Goal: Submit feedback/report problem

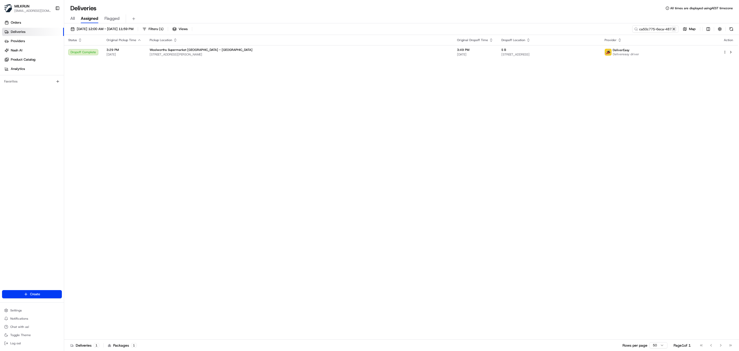
click at [674, 28] on button at bounding box center [674, 28] width 5 height 5
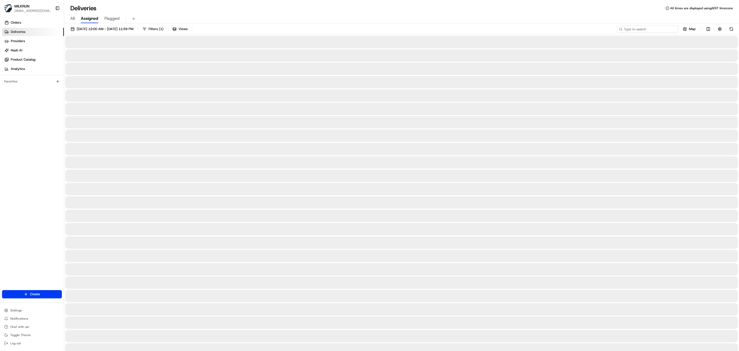
click at [651, 29] on input at bounding box center [648, 28] width 62 height 7
paste input "Lisa Engelbrecht"
click at [625, 29] on input "Lisa Engelbrecht" at bounding box center [648, 28] width 62 height 7
type input "Lisa Engelbrecht"
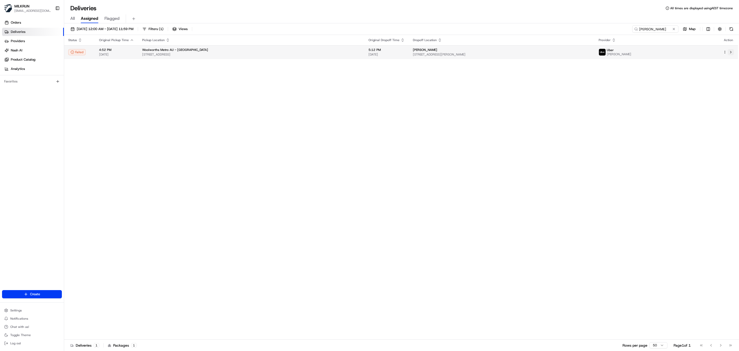
click at [732, 51] on button at bounding box center [731, 52] width 6 height 6
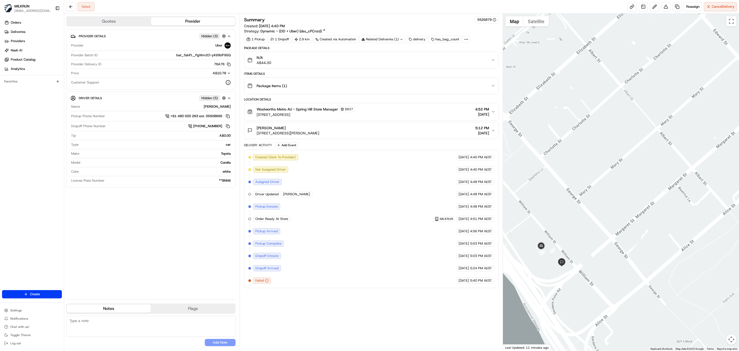
click at [492, 132] on icon "button" at bounding box center [493, 130] width 4 height 4
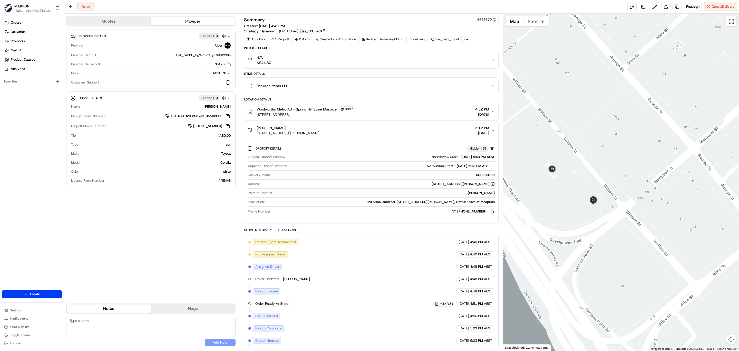
drag, startPoint x: 612, startPoint y: 283, endPoint x: 638, endPoint y: 226, distance: 63.1
click at [638, 226] on div at bounding box center [621, 182] width 236 height 337
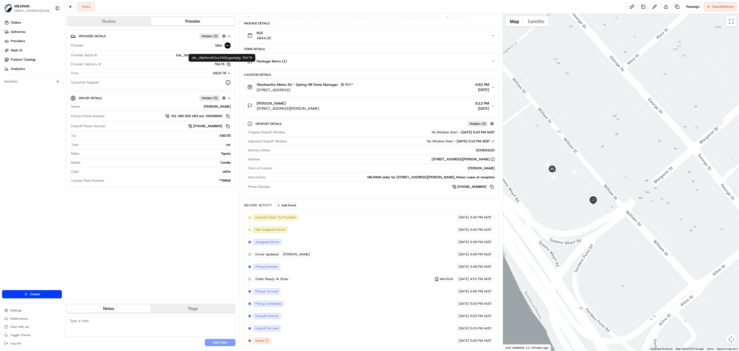
click at [227, 66] on icon "button" at bounding box center [229, 64] width 4 height 4
click at [662, 7] on button at bounding box center [666, 6] width 9 height 9
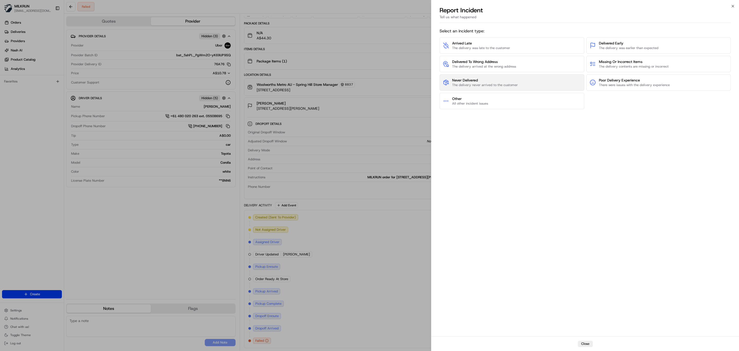
click at [521, 83] on button "Never Delivered The delivery never arrived to the customer" at bounding box center [512, 82] width 145 height 16
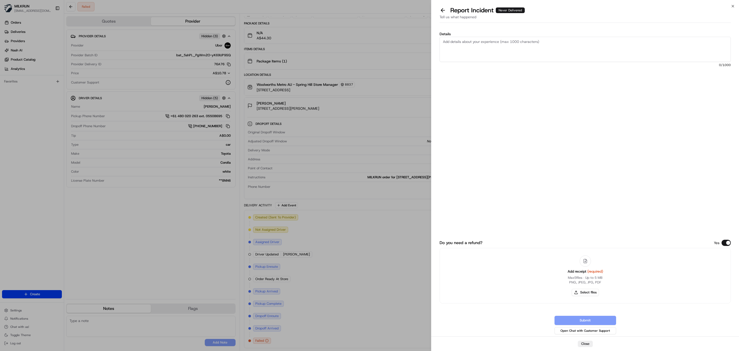
click at [503, 59] on textarea "Details" at bounding box center [585, 49] width 291 height 25
click at [603, 39] on textarea "Order not received. Cx advised there was no call/text from the driver. Order wa…" at bounding box center [585, 49] width 291 height 25
click at [600, 44] on textarea "Order not received. Cx advised there was no call/text from the driver. Order wa…" at bounding box center [585, 49] width 291 height 25
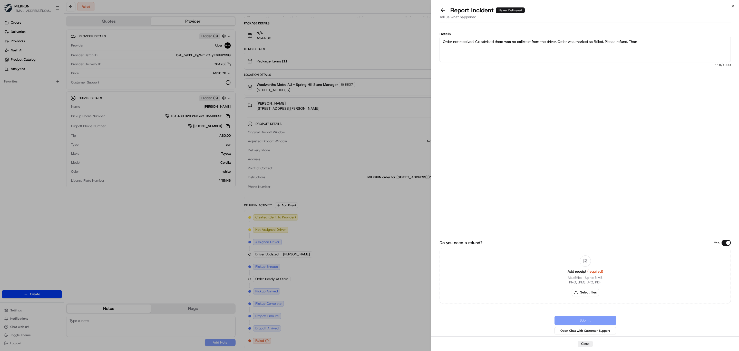
click at [660, 42] on textarea "Order not received. Cx advised there was no call/text from the driver. Order wa…" at bounding box center [585, 49] width 291 height 25
type textarea "Order not received. Cx advised there was no call/text from the driver. Order wa…"
click at [584, 290] on button "Select files" at bounding box center [585, 292] width 27 height 7
type input "C:\fakepath\MILKRUN_LisaE.pdf"
drag, startPoint x: 658, startPoint y: 40, endPoint x: 404, endPoint y: 35, distance: 253.7
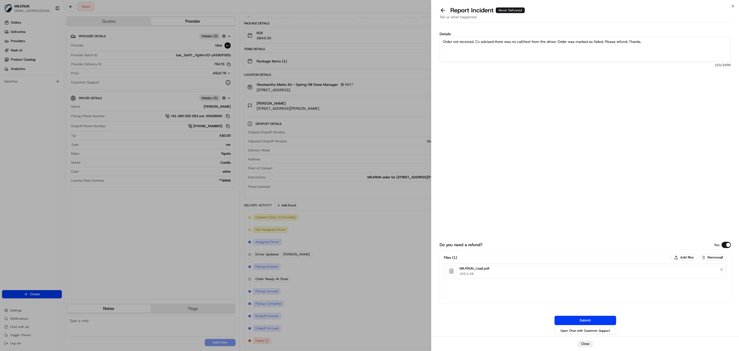
click at [404, 35] on body "MILKRUN idiesca@woolworths.com.au Toggle Sidebar Orders Deliveries Providers Na…" at bounding box center [369, 175] width 739 height 351
click at [732, 6] on icon "button" at bounding box center [733, 6] width 4 height 4
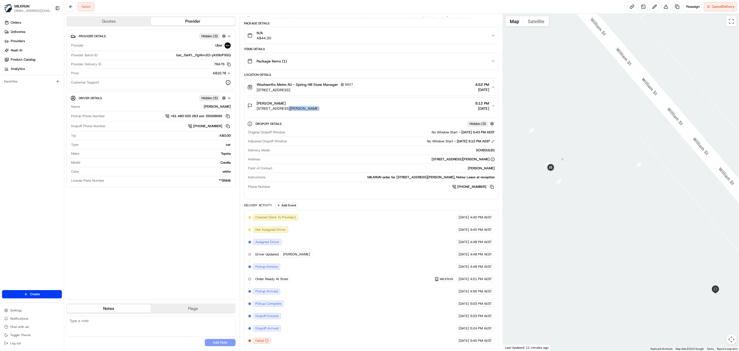
drag, startPoint x: 303, startPoint y: 104, endPoint x: 282, endPoint y: 110, distance: 21.5
click at [281, 107] on span "8 Margaret St, Brisbane City, QLD 4000, AU" at bounding box center [288, 108] width 63 height 5
click at [353, 82] on span "8837" at bounding box center [349, 84] width 8 height 4
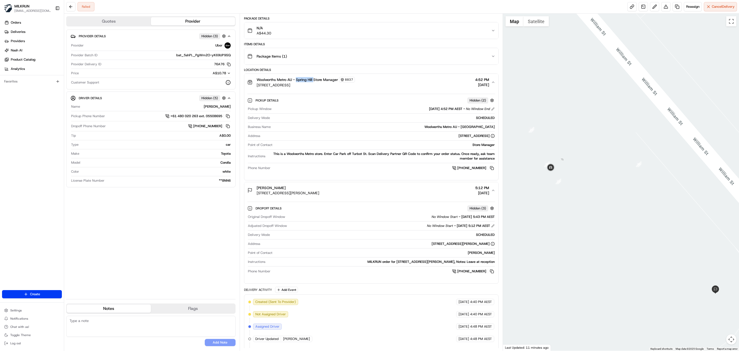
drag, startPoint x: 315, startPoint y: 81, endPoint x: 297, endPoint y: 80, distance: 18.2
click at [297, 80] on span "Woolworths Metro AU - Spring Hill Store Manager" at bounding box center [297, 79] width 81 height 5
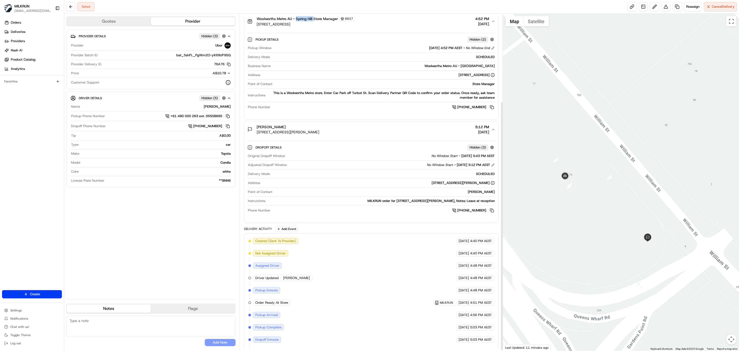
scroll to position [120, 0]
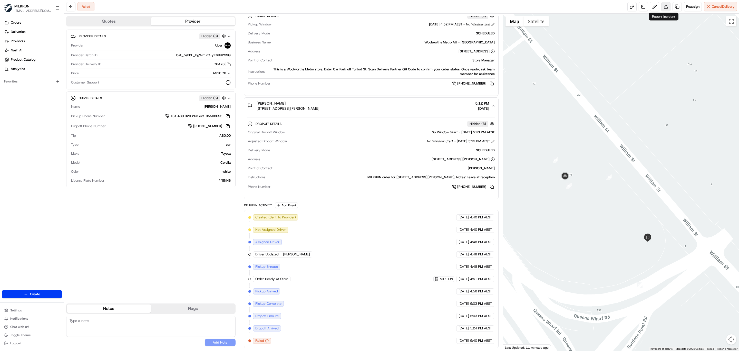
click at [662, 6] on button at bounding box center [666, 6] width 9 height 9
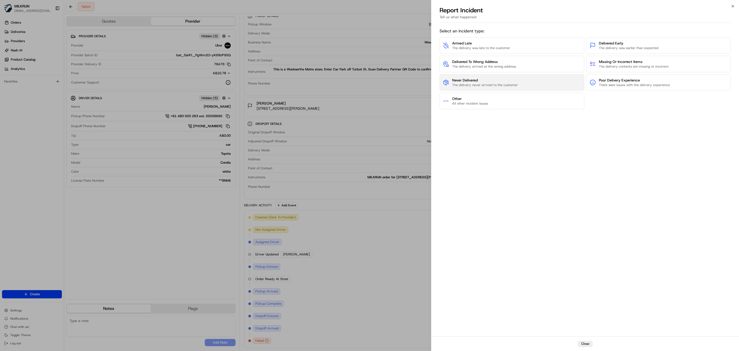
click at [510, 83] on span "Never Delivered" at bounding box center [485, 80] width 66 height 5
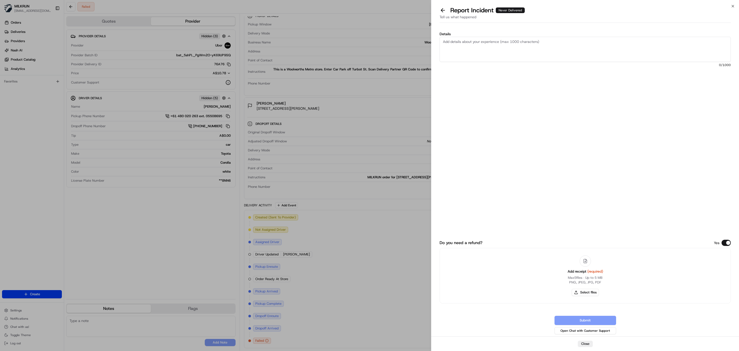
click at [490, 46] on textarea "Details" at bounding box center [585, 49] width 291 height 25
paste textarea "Order not received. Cx advised there was no call/text from the driver. Order wa…"
click at [487, 41] on textarea "Order not received. Cx advised there was no call/text from the driver. Order wa…" at bounding box center [585, 49] width 291 height 25
drag, startPoint x: 487, startPoint y: 41, endPoint x: 501, endPoint y: 59, distance: 22.7
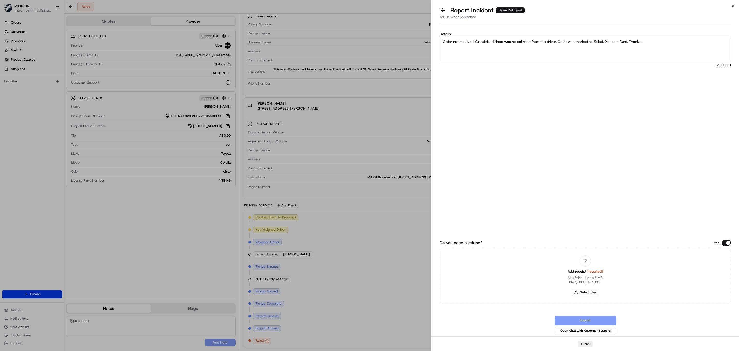
click at [501, 59] on textarea "Order not received. Cx advised there was no call/text from the driver. Order wa…" at bounding box center [585, 49] width 291 height 25
click at [491, 40] on textarea "Order not received. Cx advised there was no call/text from the driver. Order wa…" at bounding box center [585, 49] width 291 height 25
click at [562, 48] on textarea "Order not received. Cx insisted there was no call/text from the driver. Order w…" at bounding box center [585, 49] width 291 height 25
click at [607, 41] on textarea "Order not received. Cx insisted there was no call/text from the driver. Order w…" at bounding box center [585, 49] width 291 height 25
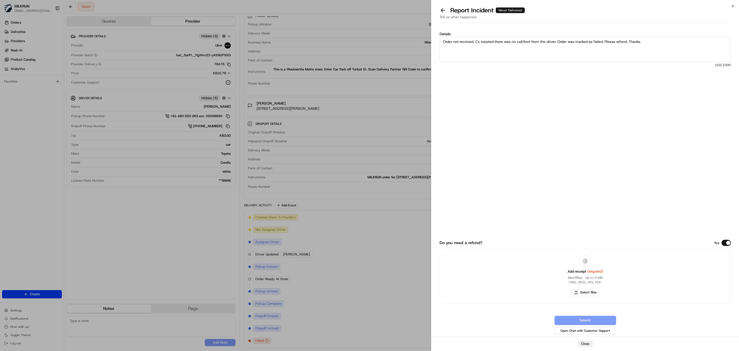
paste textarea "Uber rep said that the driver most likely went to wrong address and returned th…"
click at [638, 50] on textarea "Order not received. Cx insisted there was no call/text from the driver. Order w…" at bounding box center [585, 49] width 291 height 25
click at [645, 47] on textarea "Order not received. Cx insisted there was no call/text from the driver. Order w…" at bounding box center [585, 49] width 291 height 25
type textarea "Order not received. Cx insisted there was no call/text from the driver. Order w…"
click at [588, 290] on button "Select files" at bounding box center [585, 292] width 27 height 7
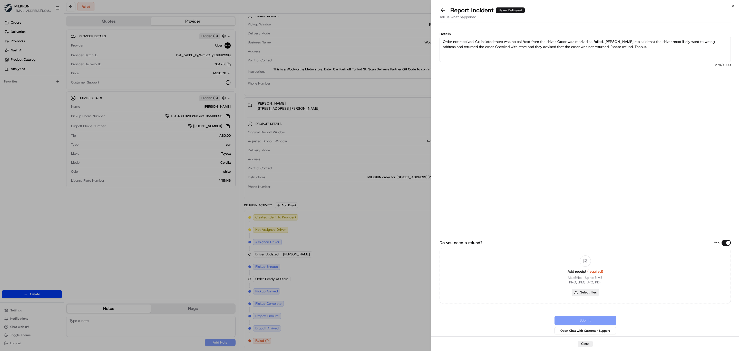
type input "C:\fakepath\MILKRUN_LisaE.pdf"
click at [604, 319] on button "Submit" at bounding box center [586, 320] width 62 height 9
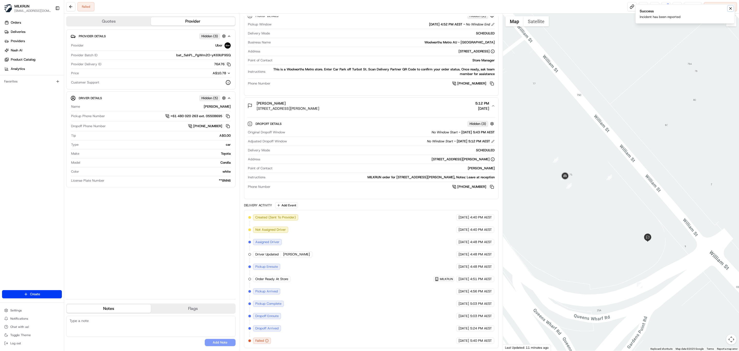
click at [730, 9] on icon "Notifications (F8)" at bounding box center [731, 8] width 2 height 2
click at [662, 8] on button at bounding box center [666, 6] width 9 height 9
click at [493, 105] on icon "button" at bounding box center [493, 105] width 2 height 1
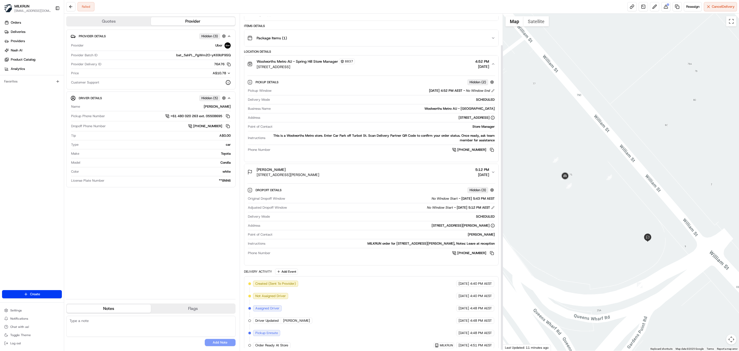
scroll to position [34, 0]
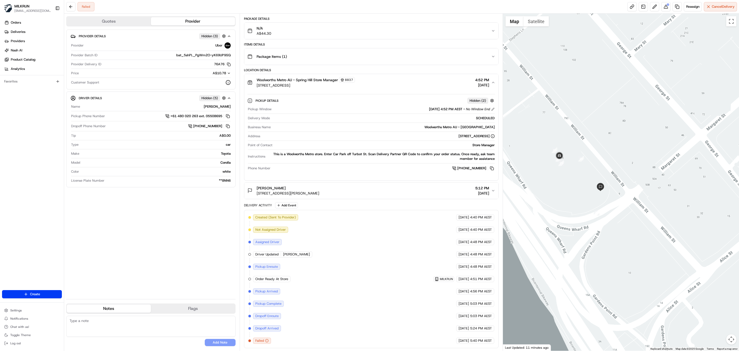
click at [493, 80] on icon "button" at bounding box center [493, 82] width 4 height 4
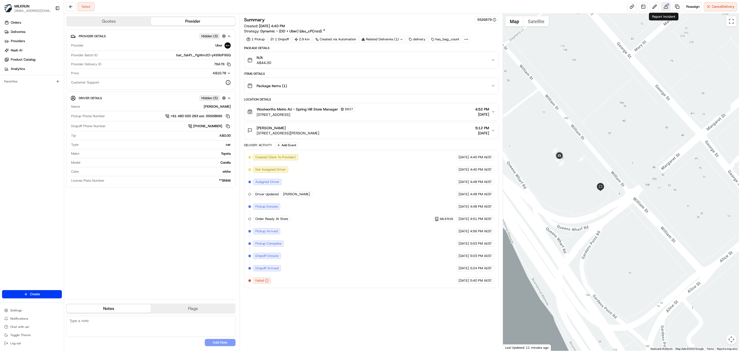
click at [663, 4] on button at bounding box center [666, 6] width 9 height 9
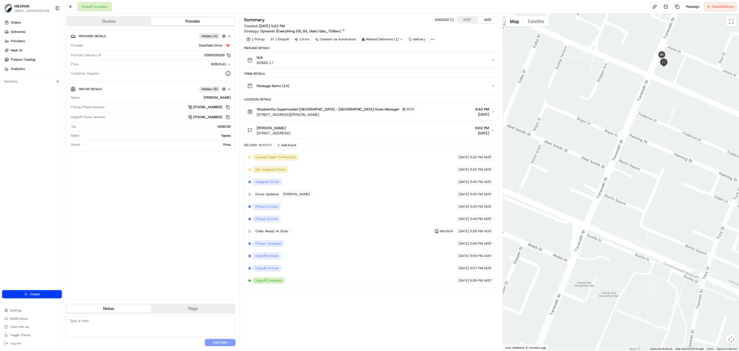
drag, startPoint x: 646, startPoint y: 77, endPoint x: 612, endPoint y: 117, distance: 52.5
click at [612, 117] on div at bounding box center [621, 182] width 236 height 337
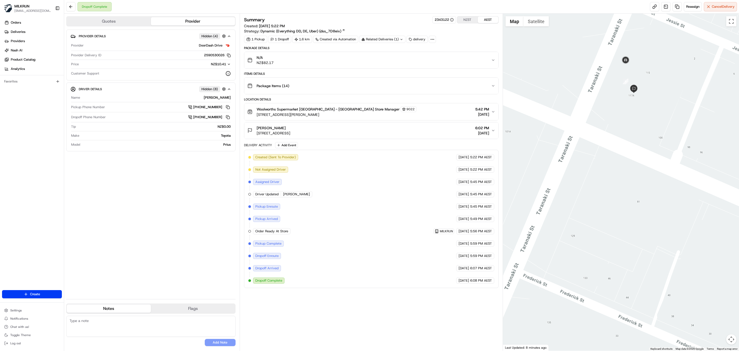
drag, startPoint x: 626, startPoint y: 106, endPoint x: 610, endPoint y: 122, distance: 22.9
click at [610, 122] on div at bounding box center [621, 182] width 236 height 337
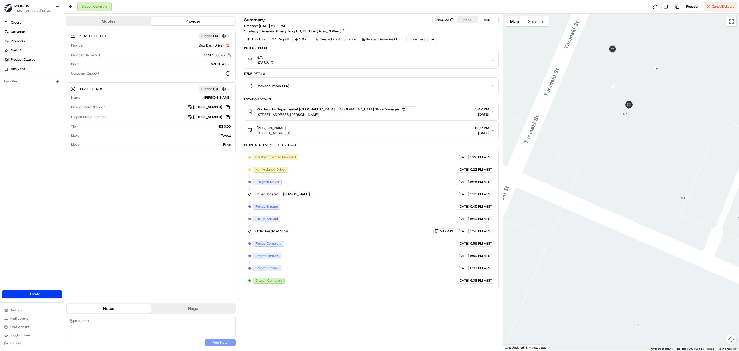
click at [492, 130] on icon "button" at bounding box center [493, 130] width 4 height 4
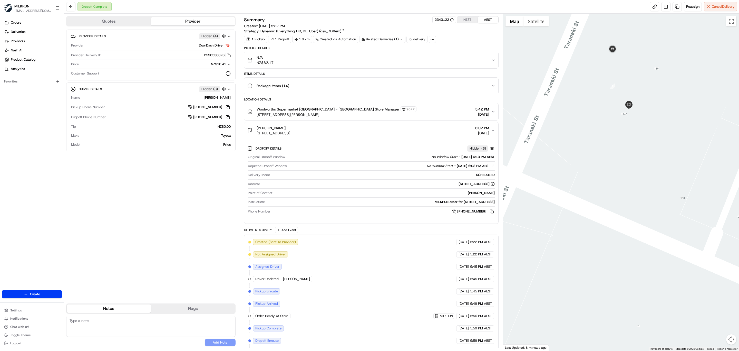
click at [492, 130] on button "Maggie Craig-Pearson 117 Taranaki Street, Te Aro, Wellington Region 6011, NZ 6:…" at bounding box center [371, 130] width 254 height 16
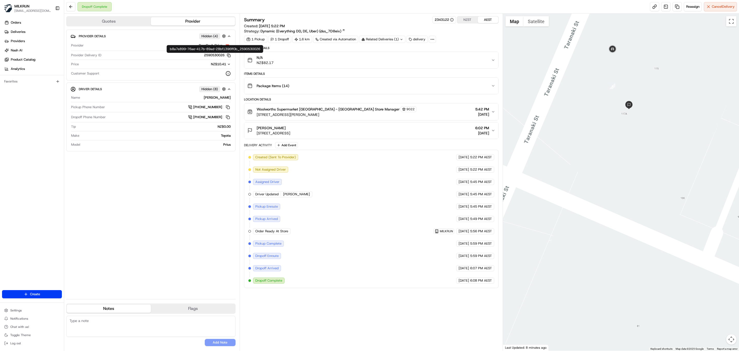
click at [230, 54] on icon "button" at bounding box center [229, 55] width 4 height 4
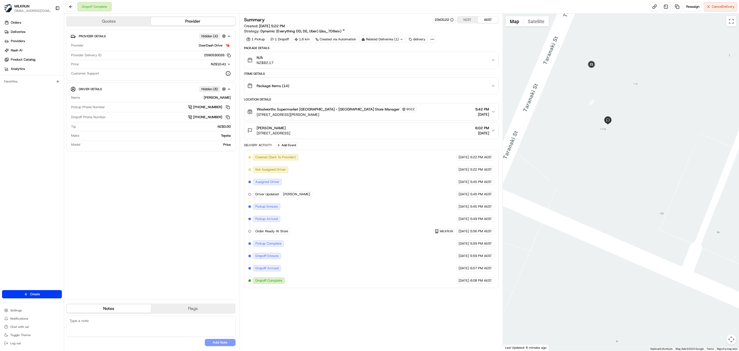
click at [493, 132] on icon "button" at bounding box center [493, 130] width 4 height 4
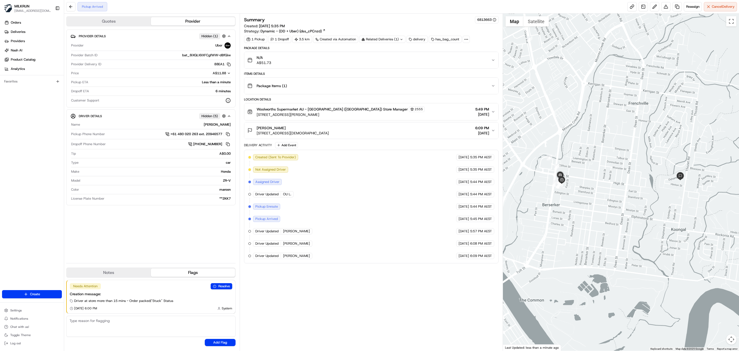
click at [319, 285] on div "Summary 6813663 Created: [DATE] 5:35 PM Strategy: Dynamic - (DD + Uber) (dss_cP…" at bounding box center [371, 182] width 255 height 332
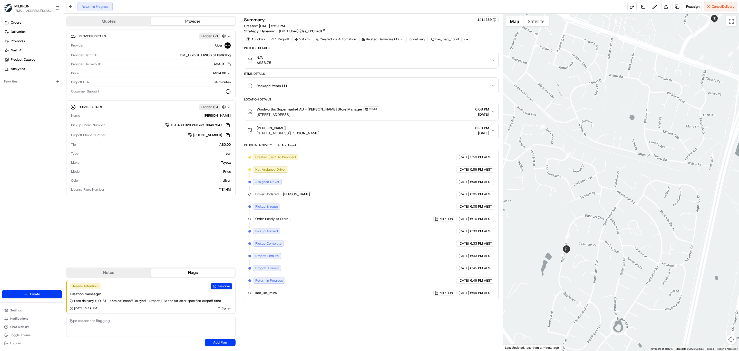
drag, startPoint x: 576, startPoint y: 322, endPoint x: 596, endPoint y: 271, distance: 54.6
click at [596, 276] on div at bounding box center [621, 182] width 236 height 337
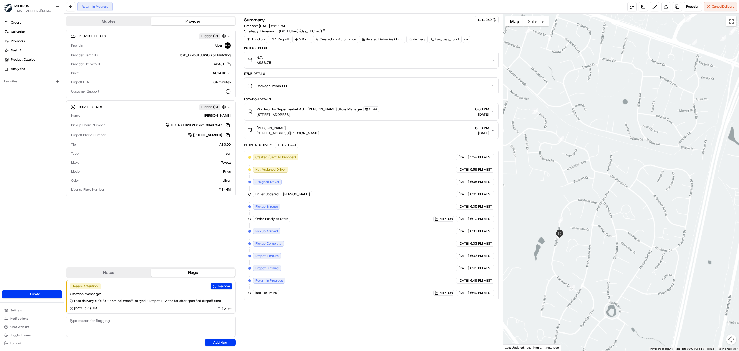
drag, startPoint x: 664, startPoint y: 207, endPoint x: 642, endPoint y: 233, distance: 34.8
click at [641, 234] on div at bounding box center [621, 182] width 236 height 337
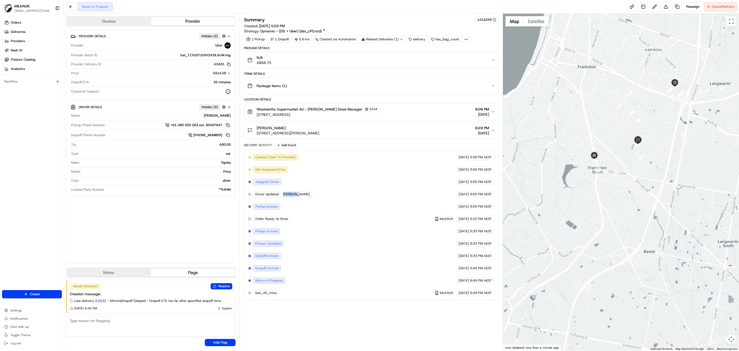
drag, startPoint x: 299, startPoint y: 199, endPoint x: 284, endPoint y: 201, distance: 15.5
click at [284, 201] on div "Created (Sent To Provider) Uber 15/08/2025 5:59 PM AEST Not Assigned Driver Ube…" at bounding box center [372, 225] width 246 height 142
copy span "PAWAN K."
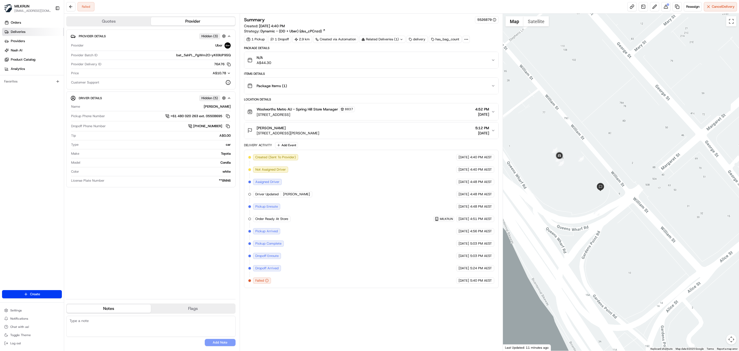
click at [18, 33] on span "Deliveries" at bounding box center [18, 32] width 15 height 5
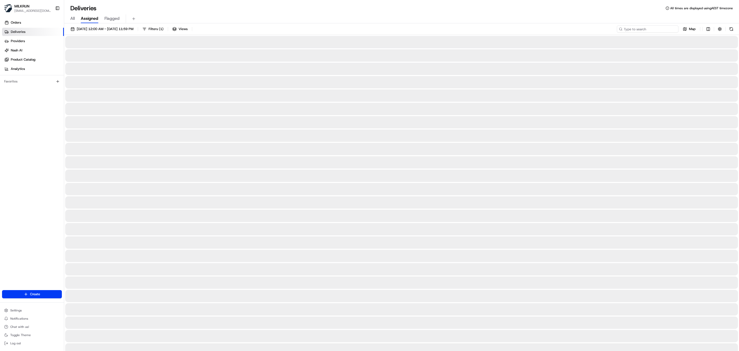
click at [653, 30] on input at bounding box center [648, 28] width 62 height 7
paste input "[PERSON_NAME]"
type input "[PERSON_NAME]"
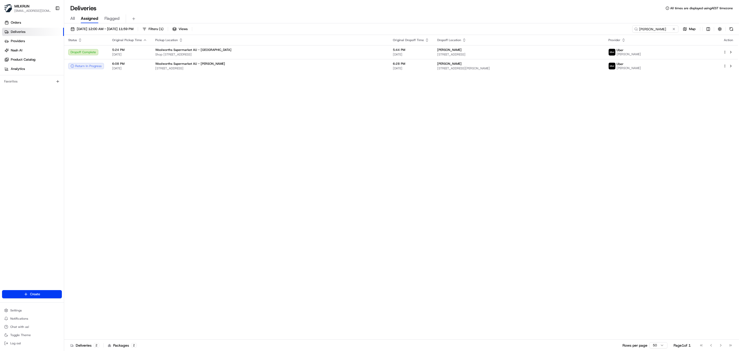
click at [287, 84] on div "Status Original Pickup Time Pickup Location Original Dropoff Time Dropoff Locat…" at bounding box center [401, 187] width 674 height 304
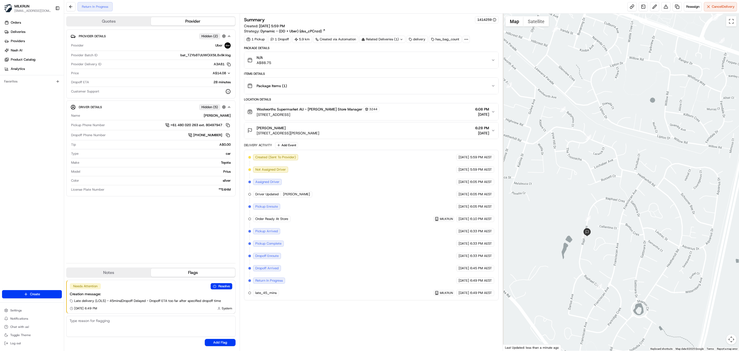
drag, startPoint x: 622, startPoint y: 220, endPoint x: 663, endPoint y: 157, distance: 75.2
click at [663, 157] on div at bounding box center [621, 182] width 236 height 337
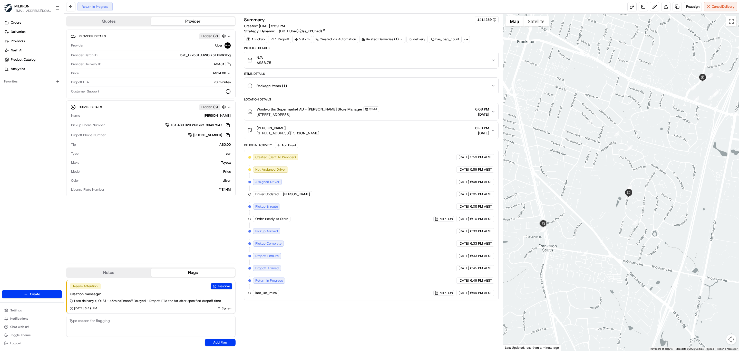
drag, startPoint x: 552, startPoint y: 199, endPoint x: 603, endPoint y: 198, distance: 50.1
click at [603, 198] on div at bounding box center [621, 182] width 236 height 337
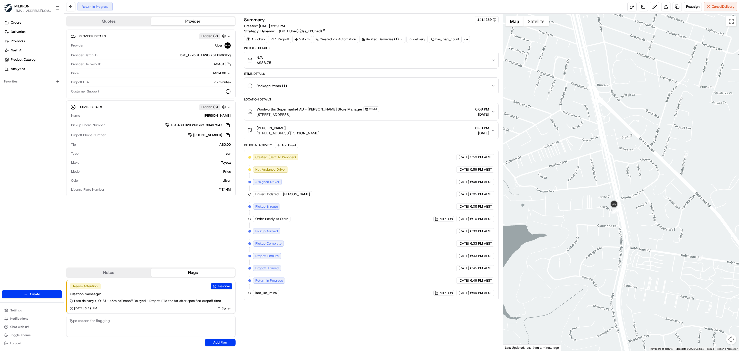
click at [492, 59] on icon "button" at bounding box center [493, 60] width 4 height 4
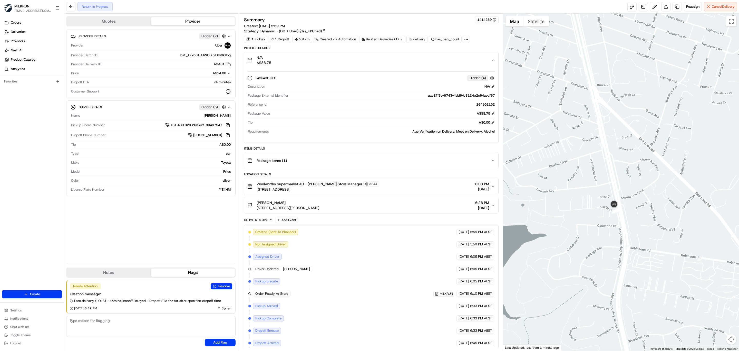
click at [492, 62] on icon "button" at bounding box center [493, 60] width 4 height 4
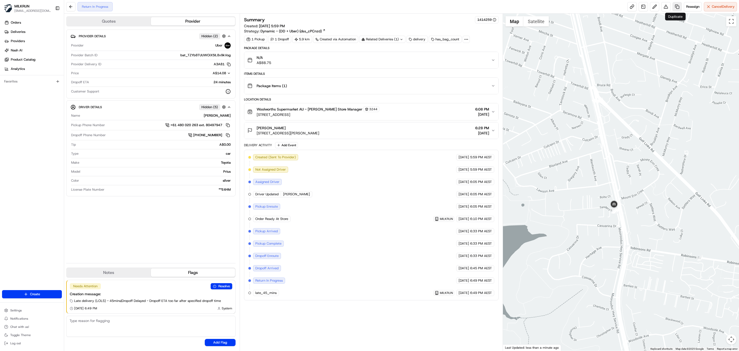
click at [676, 9] on link at bounding box center [677, 6] width 9 height 9
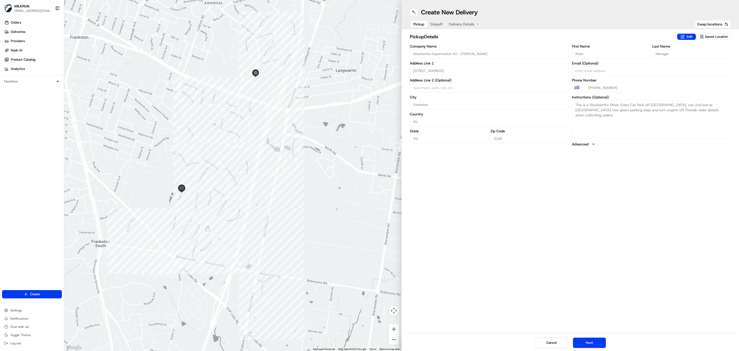
click at [460, 25] on span "Delivery Details" at bounding box center [462, 24] width 26 height 5
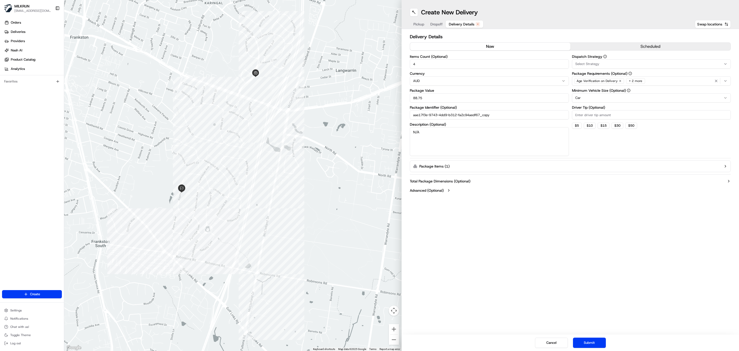
click at [449, 48] on button "now" at bounding box center [490, 47] width 160 height 8
click at [591, 340] on button "Submit" at bounding box center [589, 342] width 33 height 10
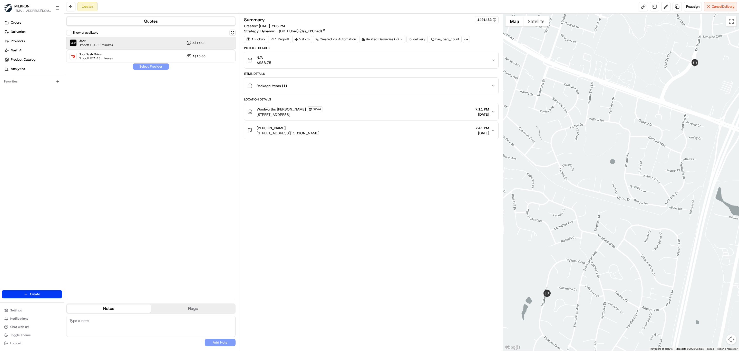
click at [117, 41] on div "Uber Dropoff ETA 30 minutes A$14.08" at bounding box center [150, 43] width 169 height 12
click at [149, 70] on div "Show unavailable Uber Dropoff ETA 30 minutes A$14.08 DoorDash Drive Dropoff ETA…" at bounding box center [150, 162] width 169 height 265
click at [148, 68] on button "Assign Provider" at bounding box center [151, 66] width 36 height 6
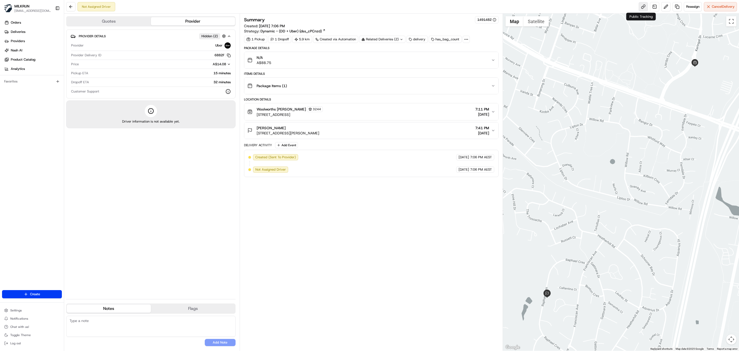
click at [642, 6] on link at bounding box center [643, 6] width 9 height 9
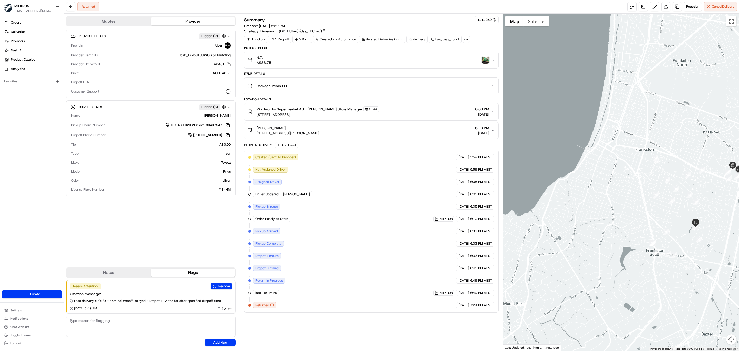
click at [485, 62] on img "button" at bounding box center [485, 59] width 7 height 7
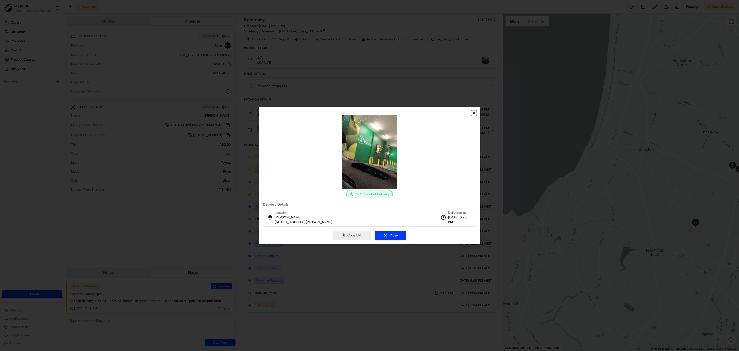
click at [475, 113] on icon "button" at bounding box center [474, 113] width 4 height 4
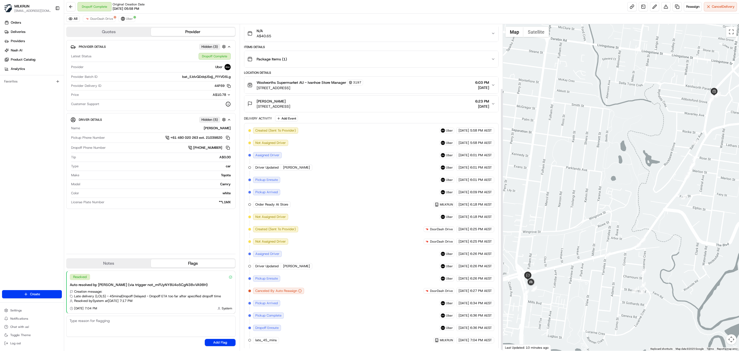
scroll to position [81, 0]
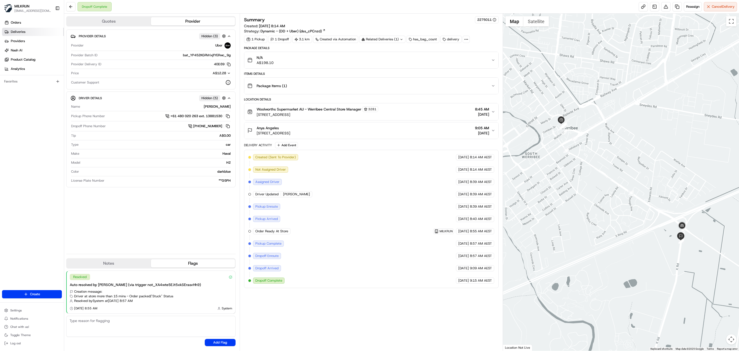
click at [23, 32] on span "Deliveries" at bounding box center [18, 32] width 15 height 5
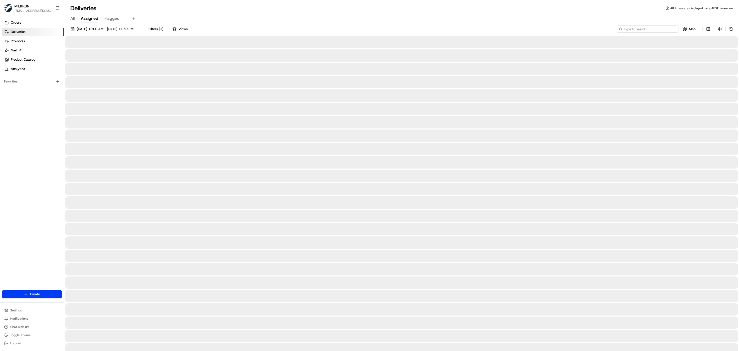
click at [651, 27] on input at bounding box center [648, 28] width 62 height 7
paste input "ALASSANE F."
click at [624, 28] on input "ALASSANE F." at bounding box center [648, 28] width 62 height 7
type input "ALASSANE F."
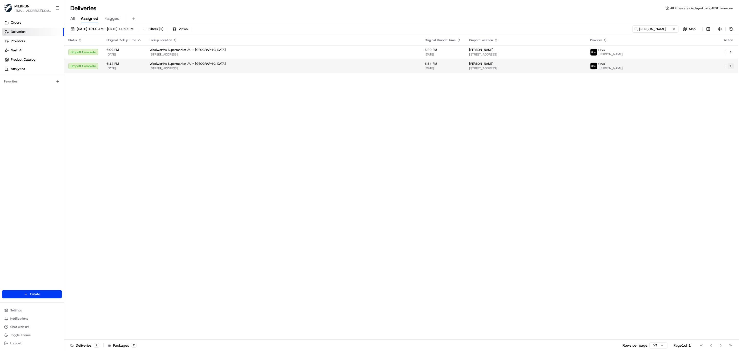
click at [730, 65] on button at bounding box center [731, 66] width 6 height 6
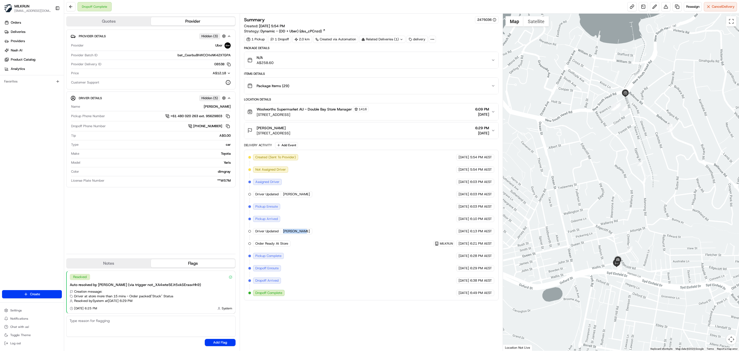
drag, startPoint x: 304, startPoint y: 236, endPoint x: 283, endPoint y: 237, distance: 20.8
click at [283, 234] on div "Driver Updated ALASSANE F." at bounding box center [282, 231] width 59 height 6
copy span "[PERSON_NAME]"
click at [494, 112] on icon "button" at bounding box center [493, 112] width 4 height 4
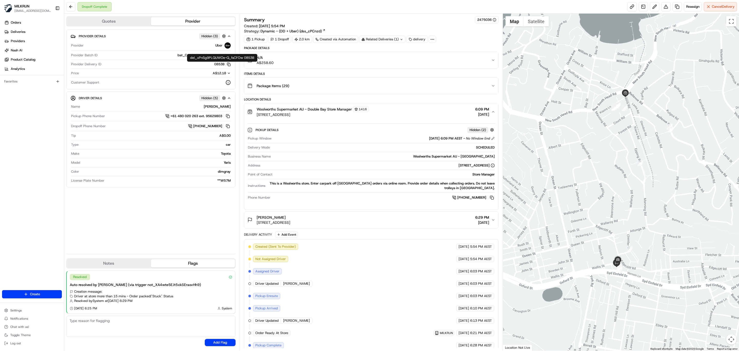
click at [227, 63] on icon "button" at bounding box center [229, 64] width 4 height 4
click at [491, 112] on icon "button" at bounding box center [493, 112] width 4 height 4
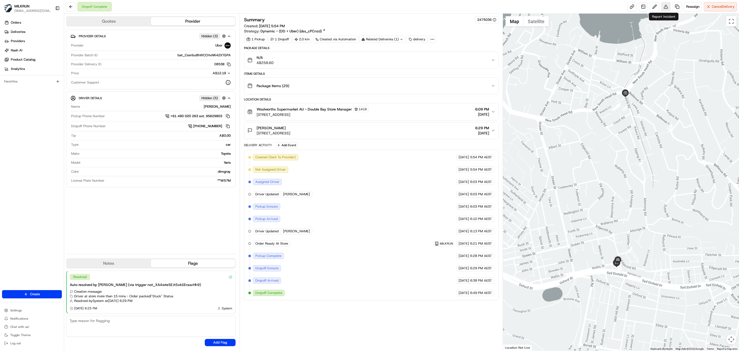
click at [662, 9] on button at bounding box center [666, 6] width 9 height 9
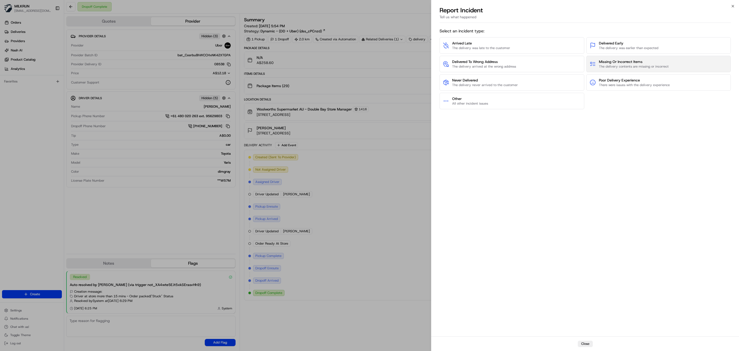
click at [623, 65] on span "The delivery contents are missing or incorrect" at bounding box center [634, 66] width 70 height 5
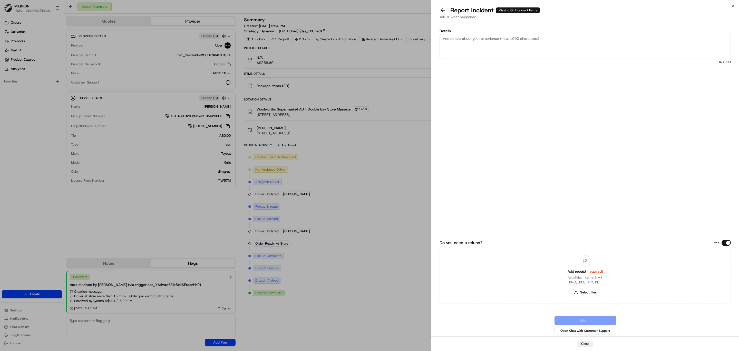
click at [497, 44] on textarea "Details" at bounding box center [585, 46] width 291 height 25
type textarea "M"
paste textarea "Vitasoy Soy Milky Lite Long Life Milk UHT 1L $2.35 Kellogg’s Nutri Grain Bars O…"
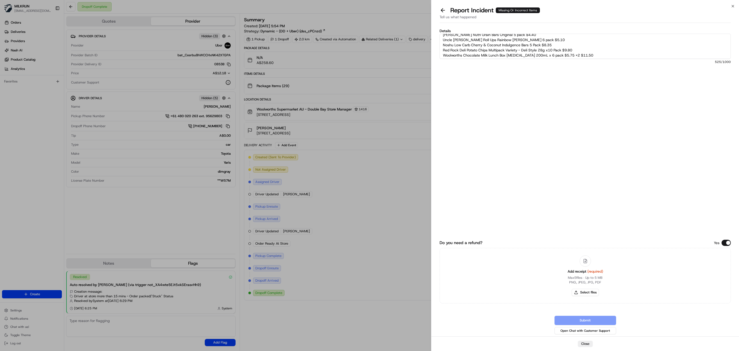
scroll to position [20, 0]
type textarea "Missing items. Uber rep confirmed it's a part of batch delivery. Pls refund. Th…"
click at [586, 289] on button "Select files" at bounding box center [585, 292] width 27 height 7
type input "C:\fakepath\MILKRUN_CaitlinF.pdf"
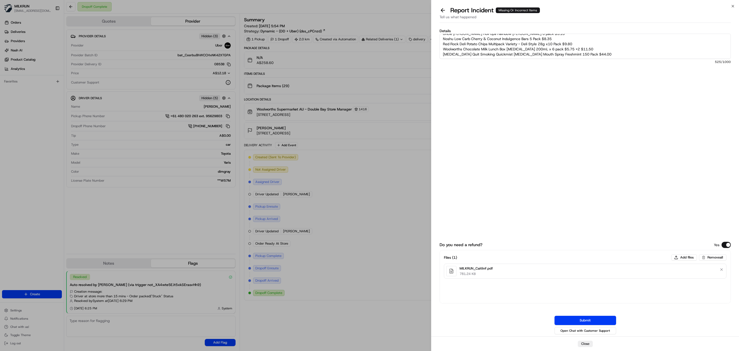
click at [570, 49] on textarea "Missing items. Uber rep confirmed it's a part of batch delivery. Pls refund. Th…" at bounding box center [585, 46] width 291 height 25
click at [541, 38] on textarea "Missing items. Uber rep confirmed it's a part of batch delivery. Pls refund. Th…" at bounding box center [585, 46] width 291 height 25
click at [599, 321] on button "Submit" at bounding box center [586, 320] width 62 height 9
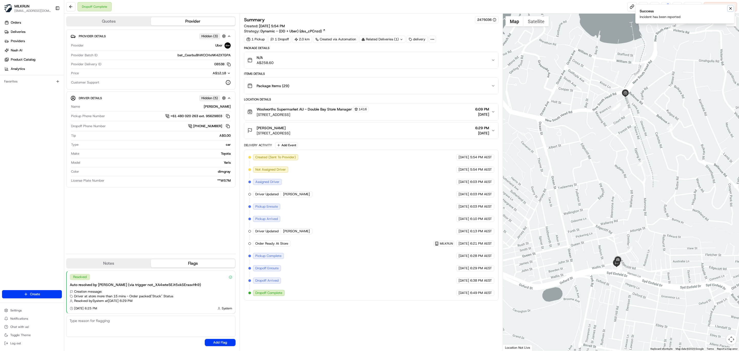
click at [732, 10] on icon "Notifications (F8)" at bounding box center [731, 8] width 4 height 4
click at [663, 4] on button at bounding box center [666, 6] width 9 height 9
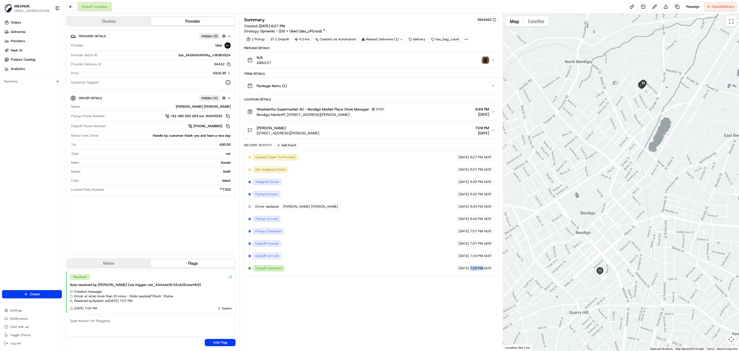
drag, startPoint x: 483, startPoint y: 274, endPoint x: 470, endPoint y: 271, distance: 13.6
click at [470, 270] on span "7:20 PM AEST" at bounding box center [481, 268] width 22 height 5
copy span "7:20 PM"
drag, startPoint x: 483, startPoint y: 235, endPoint x: 469, endPoint y: 235, distance: 13.9
click at [470, 233] on span "7:07 PM AEST" at bounding box center [481, 231] width 22 height 5
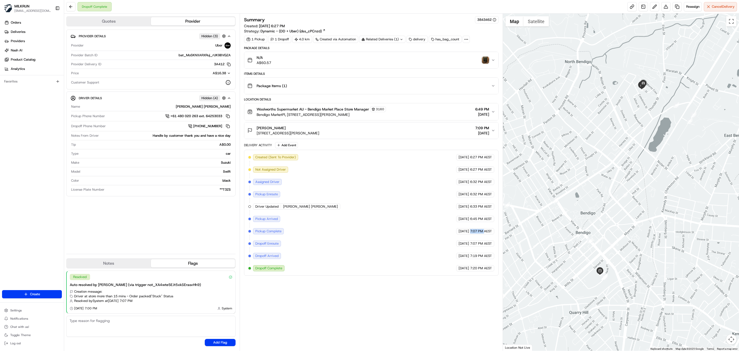
copy span "7:07 PM"
